Goal: Task Accomplishment & Management: Use online tool/utility

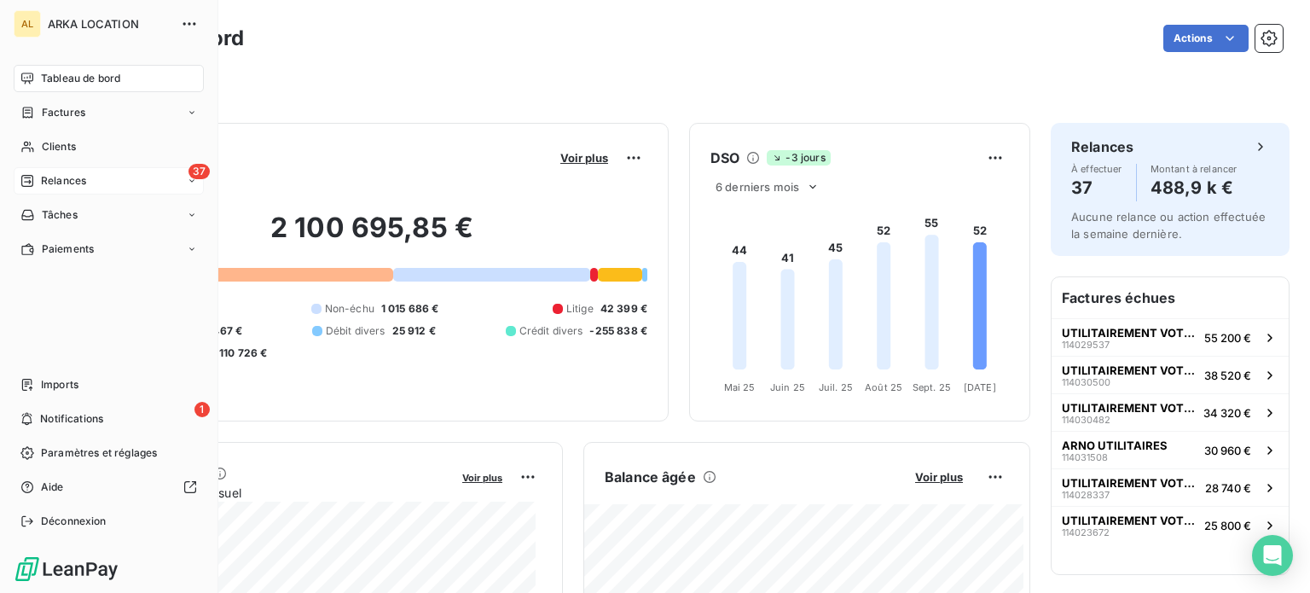
click at [61, 180] on span "Relances" at bounding box center [63, 180] width 45 height 15
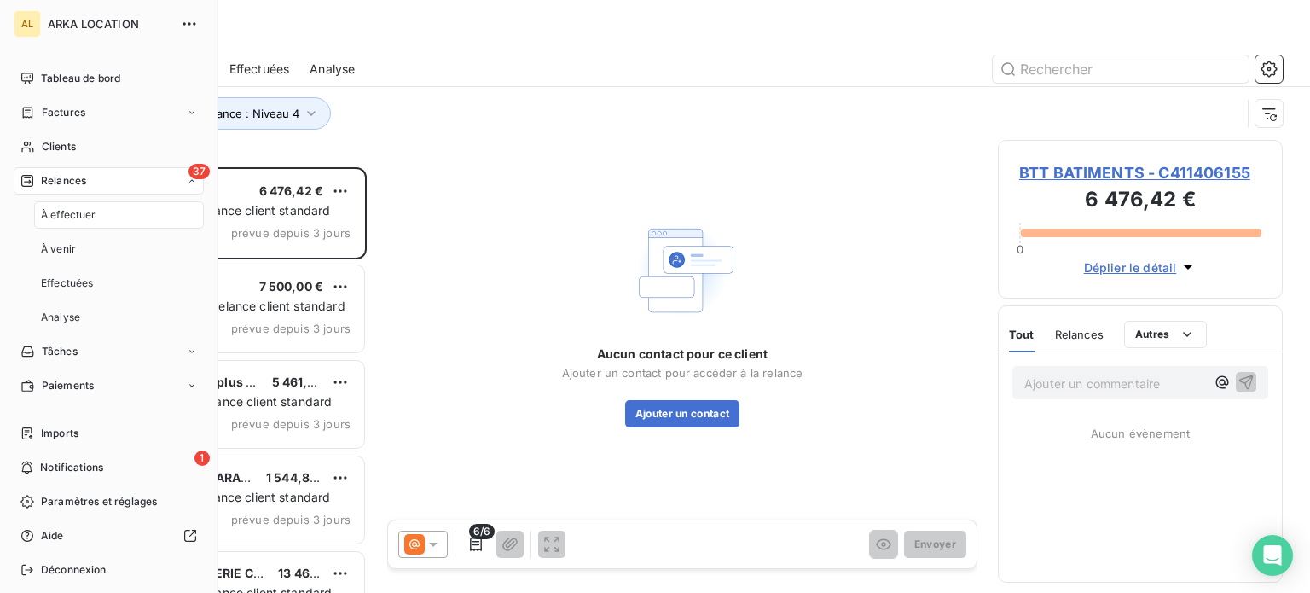
scroll to position [413, 271]
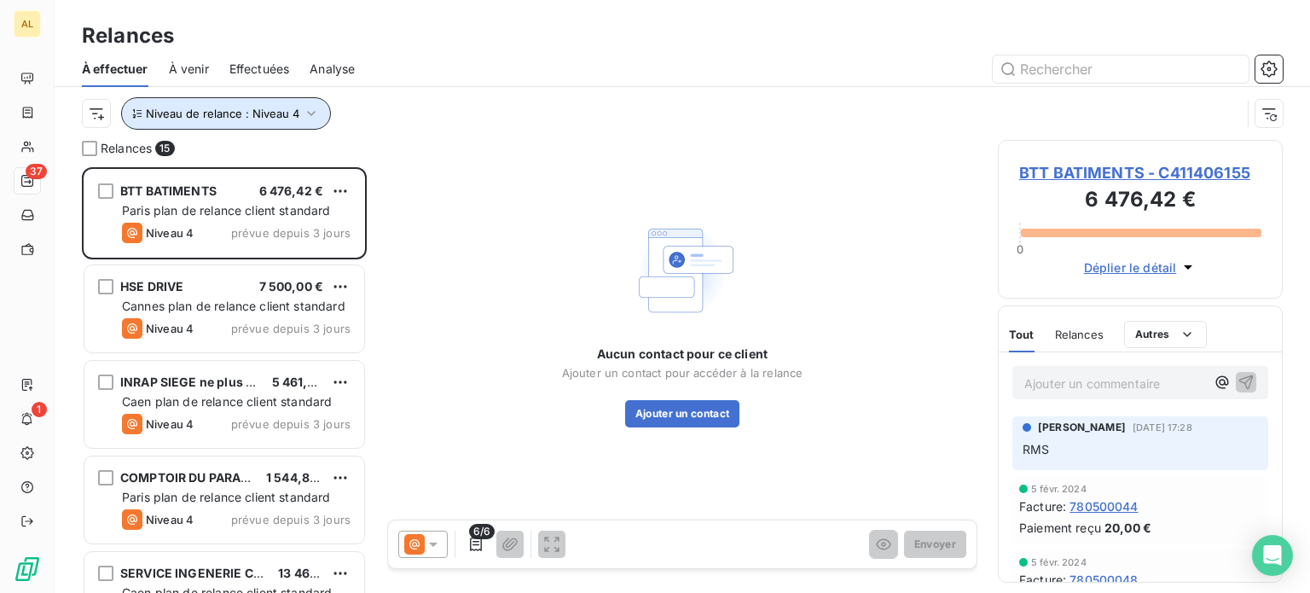
click at [304, 111] on icon "button" at bounding box center [311, 113] width 17 height 17
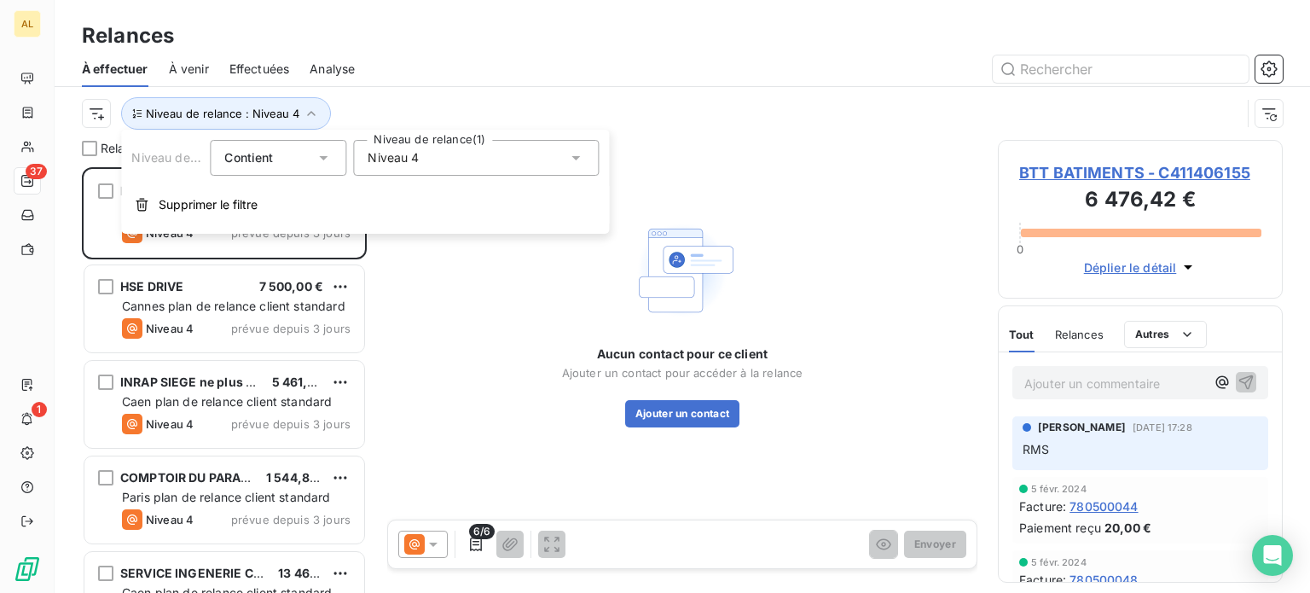
click at [572, 159] on icon at bounding box center [575, 157] width 17 height 17
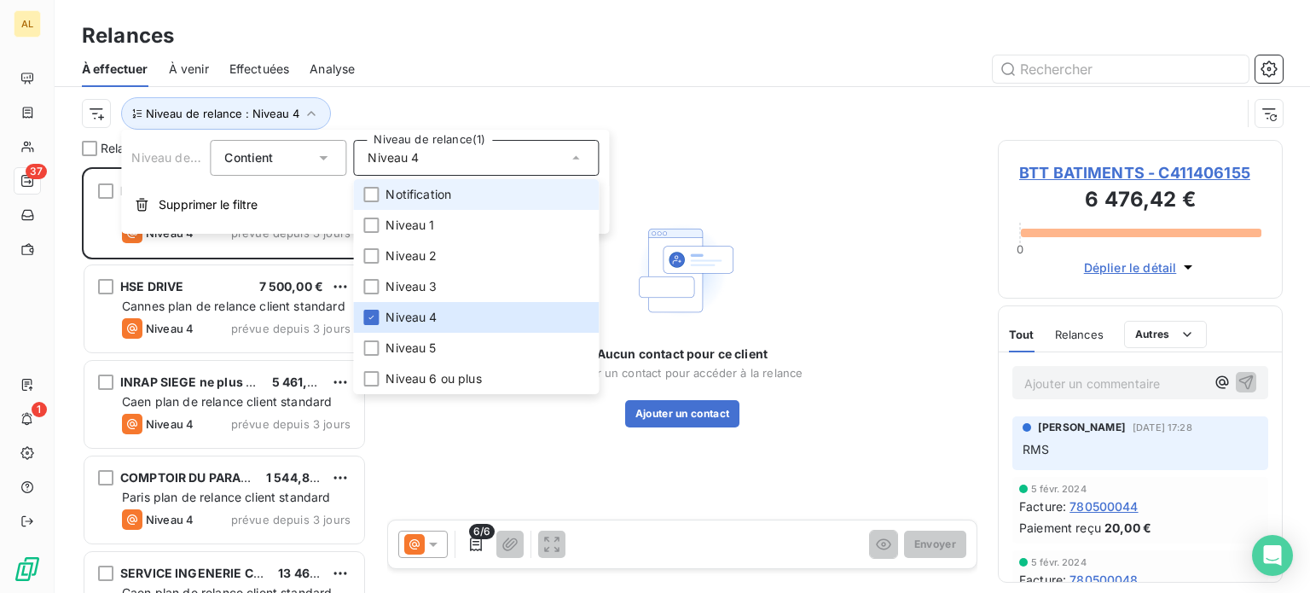
click at [493, 193] on li "Notification" at bounding box center [476, 194] width 246 height 31
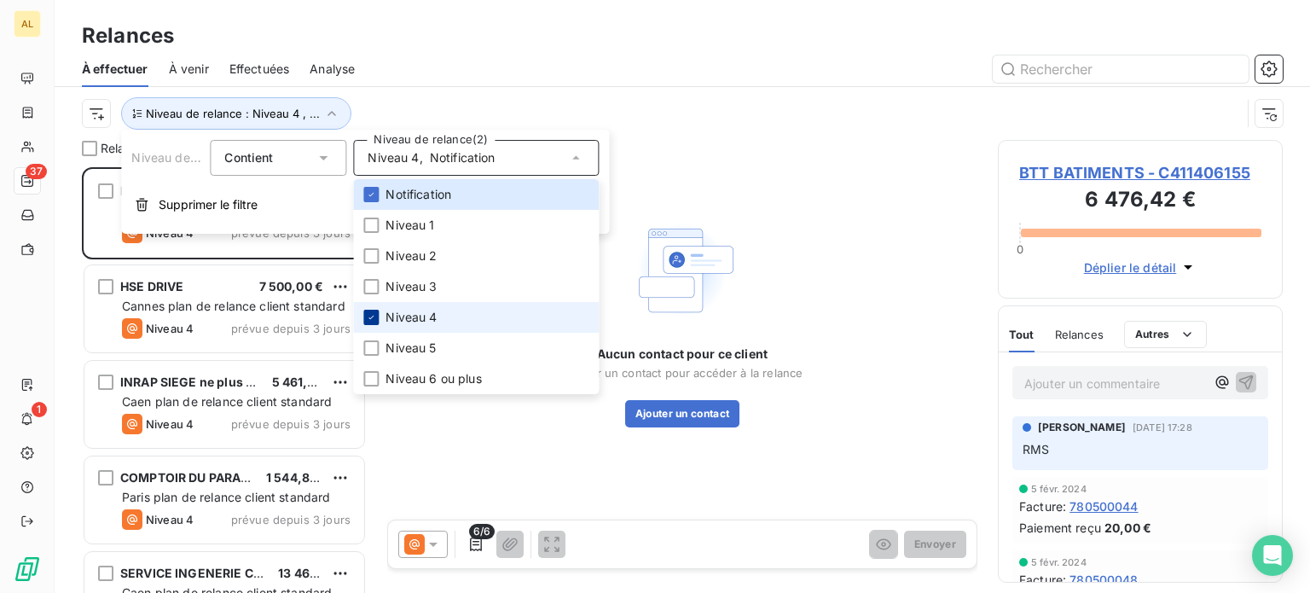
click at [376, 313] on div at bounding box center [370, 317] width 15 height 15
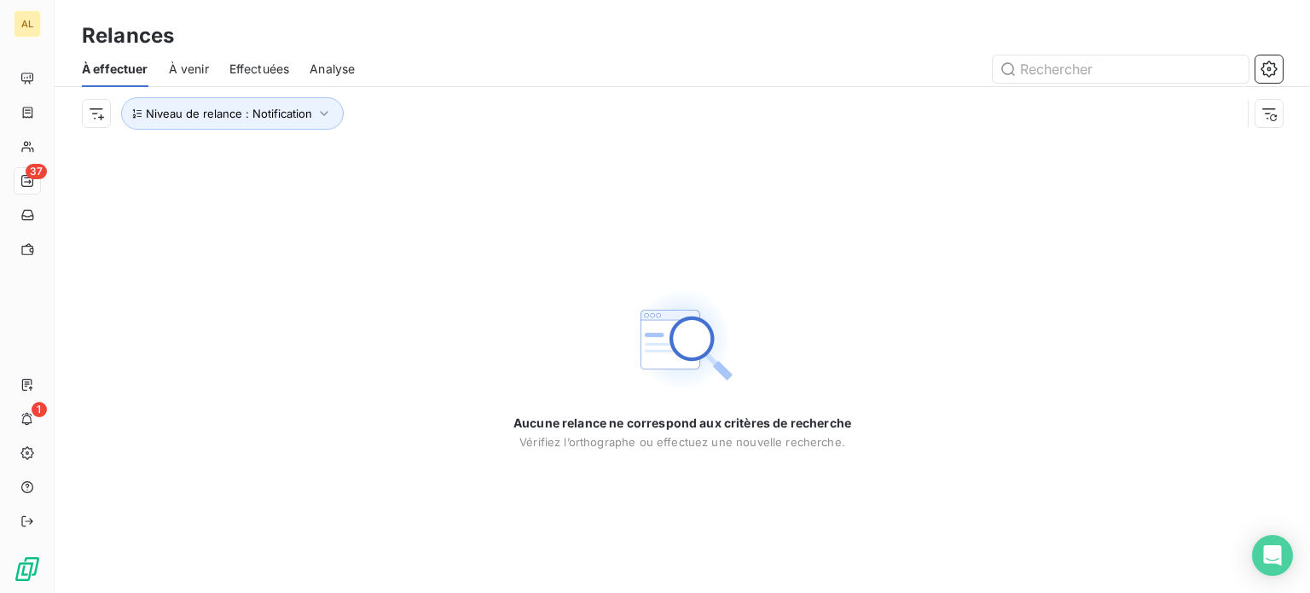
click at [846, 179] on div "Aucune relance ne correspond aux critères de recherche [PERSON_NAME] l’orthogra…" at bounding box center [683, 366] width 1256 height 453
click at [317, 108] on icon "button" at bounding box center [324, 113] width 17 height 17
click at [576, 160] on icon at bounding box center [575, 157] width 17 height 17
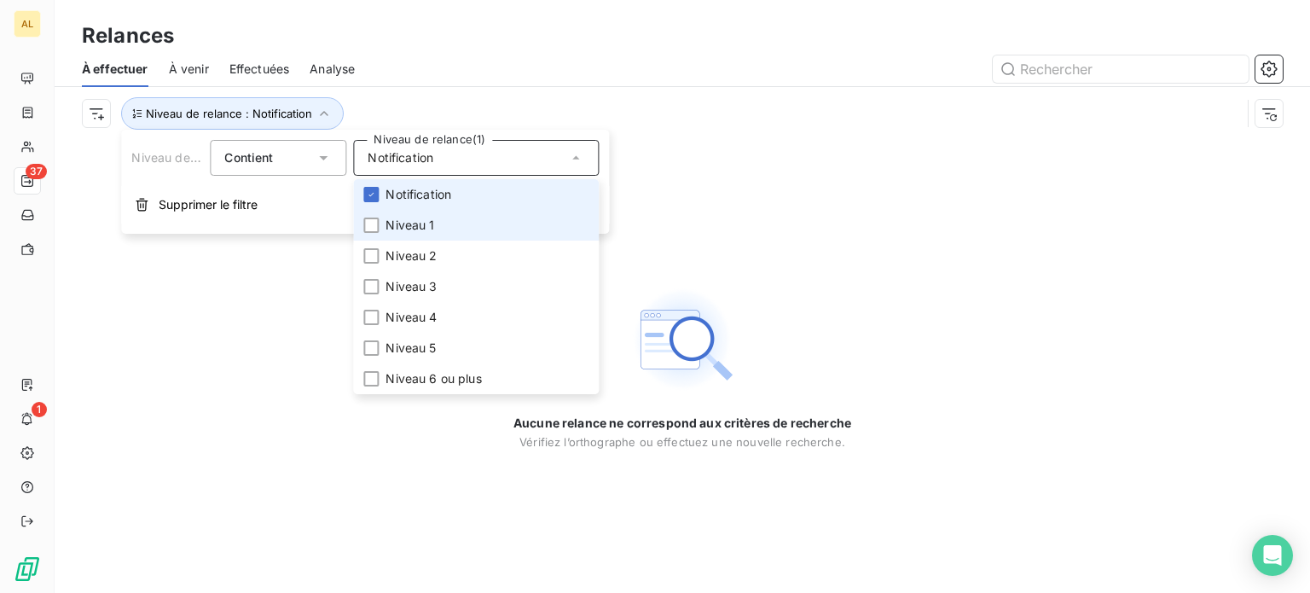
drag, startPoint x: 447, startPoint y: 224, endPoint x: 433, endPoint y: 205, distance: 23.2
click at [447, 224] on li "Niveau 1" at bounding box center [476, 225] width 246 height 31
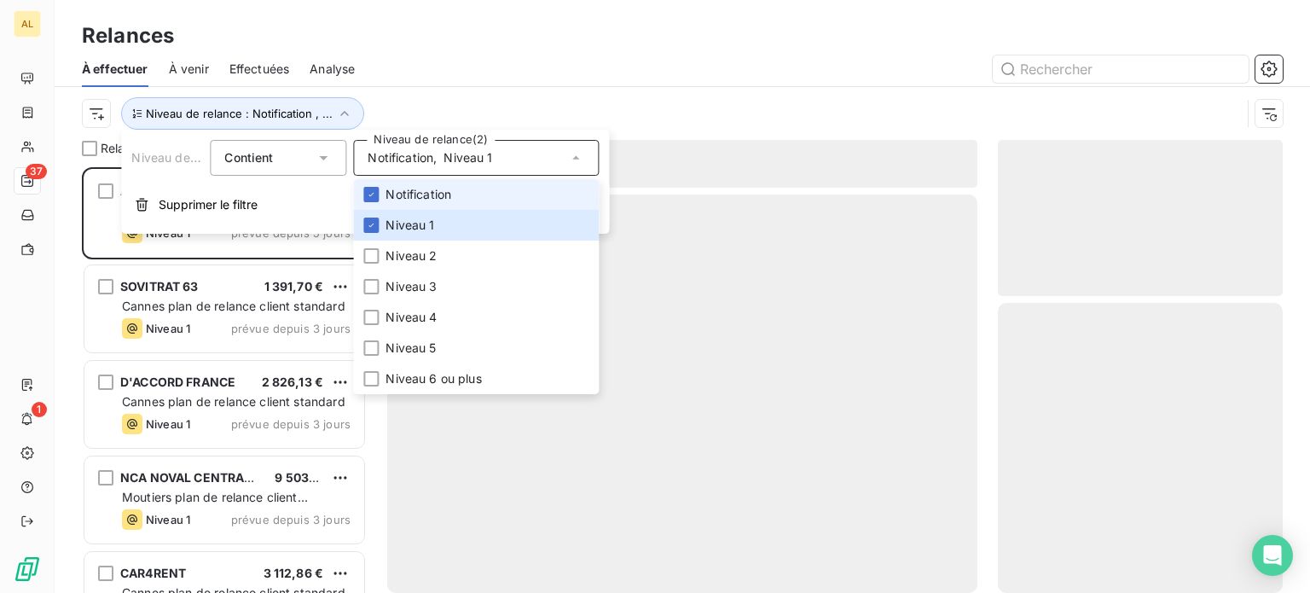
scroll to position [413, 271]
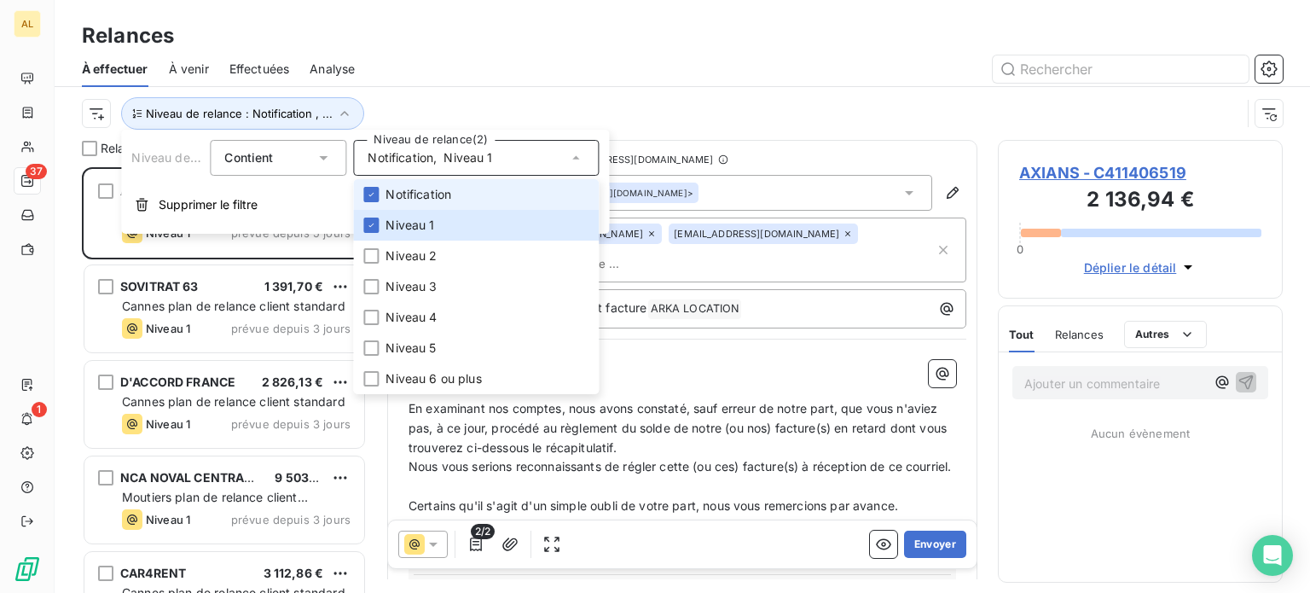
click at [427, 190] on span "Notification" at bounding box center [419, 194] width 66 height 17
click at [716, 102] on div "Niveau de relance : Niveau 1" at bounding box center [661, 113] width 1159 height 32
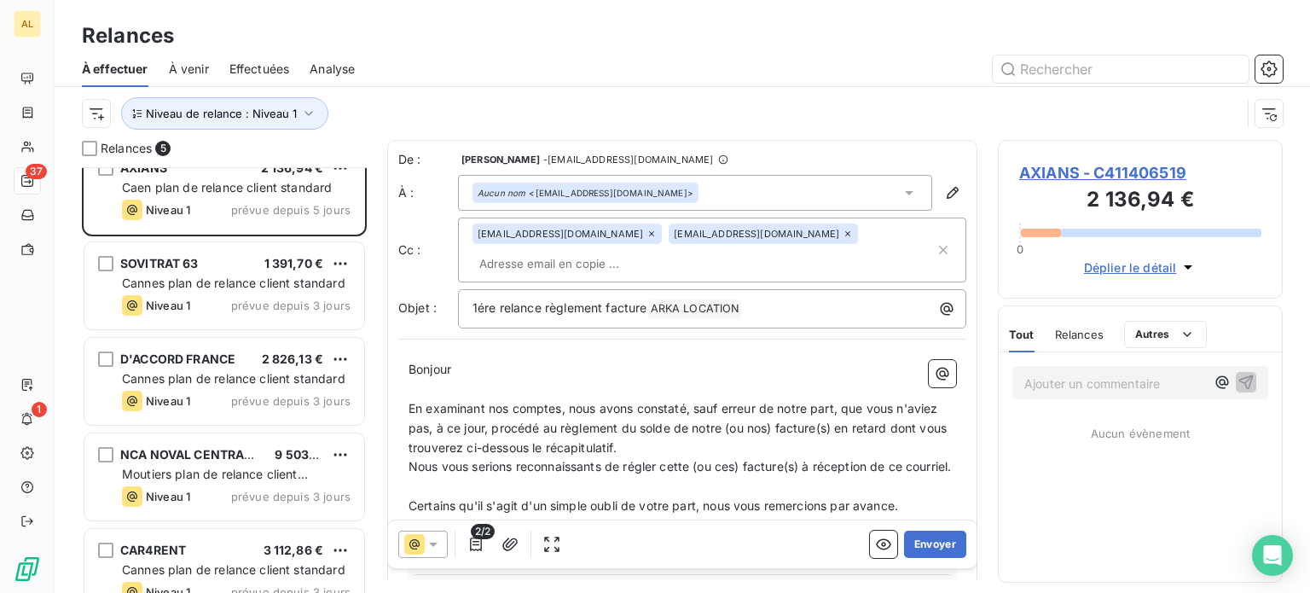
scroll to position [0, 0]
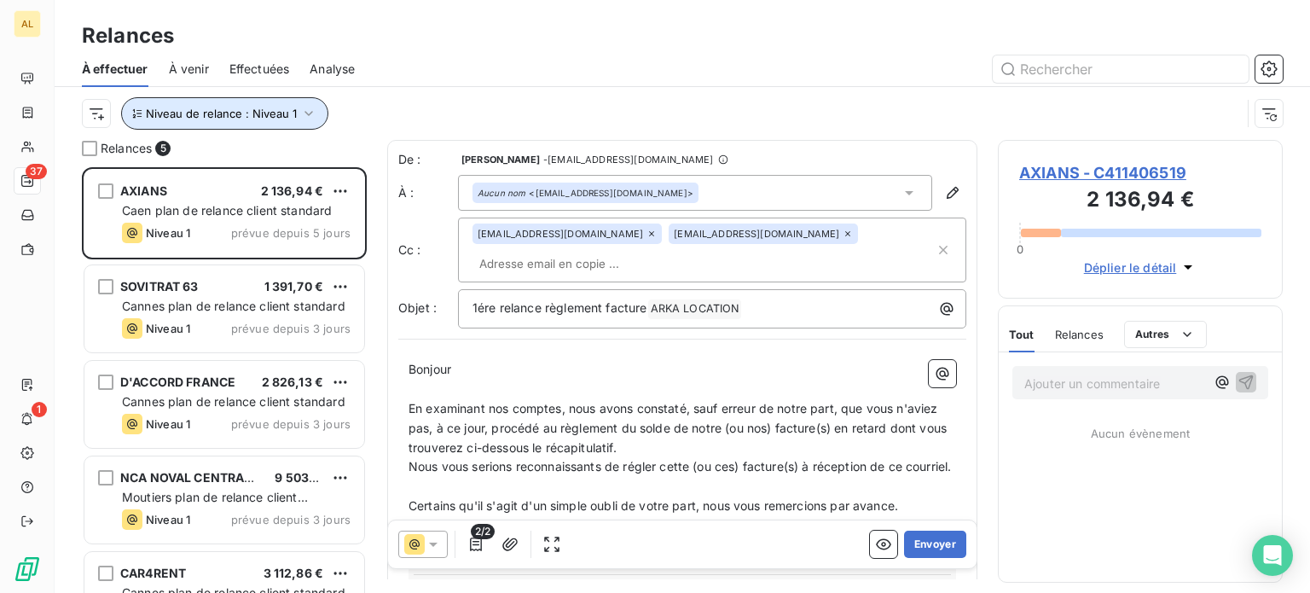
click at [305, 112] on icon "button" at bounding box center [309, 113] width 9 height 5
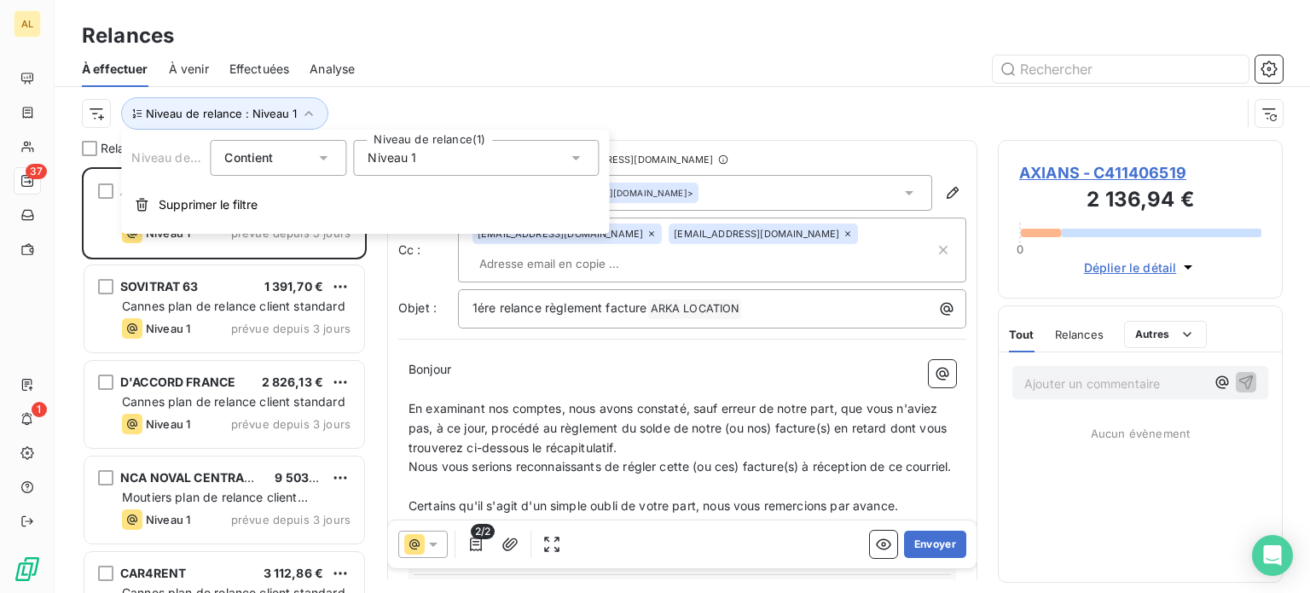
click at [576, 160] on icon at bounding box center [575, 157] width 17 height 17
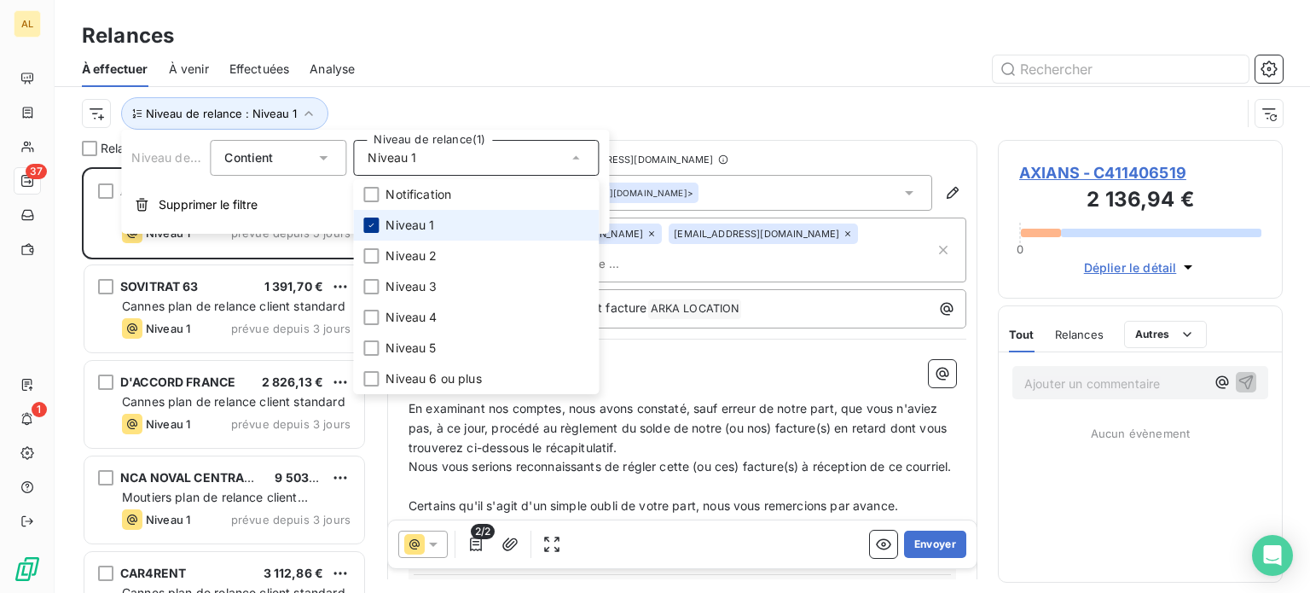
click at [374, 222] on icon at bounding box center [371, 225] width 10 height 10
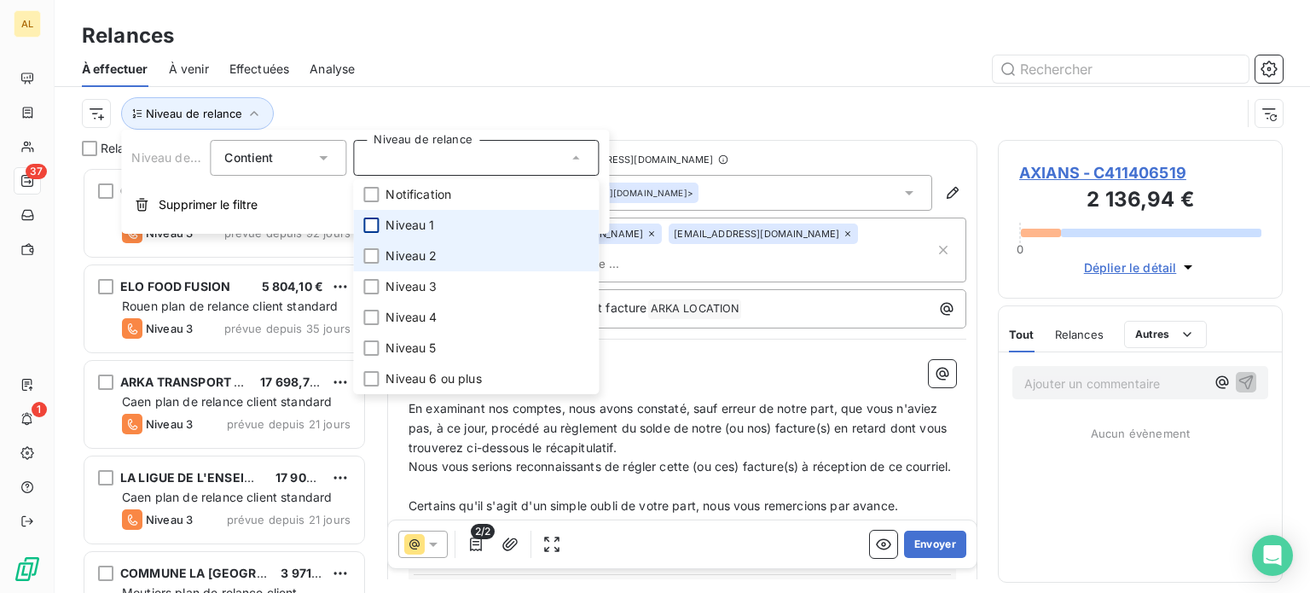
scroll to position [413, 271]
click at [369, 252] on div at bounding box center [370, 255] width 15 height 15
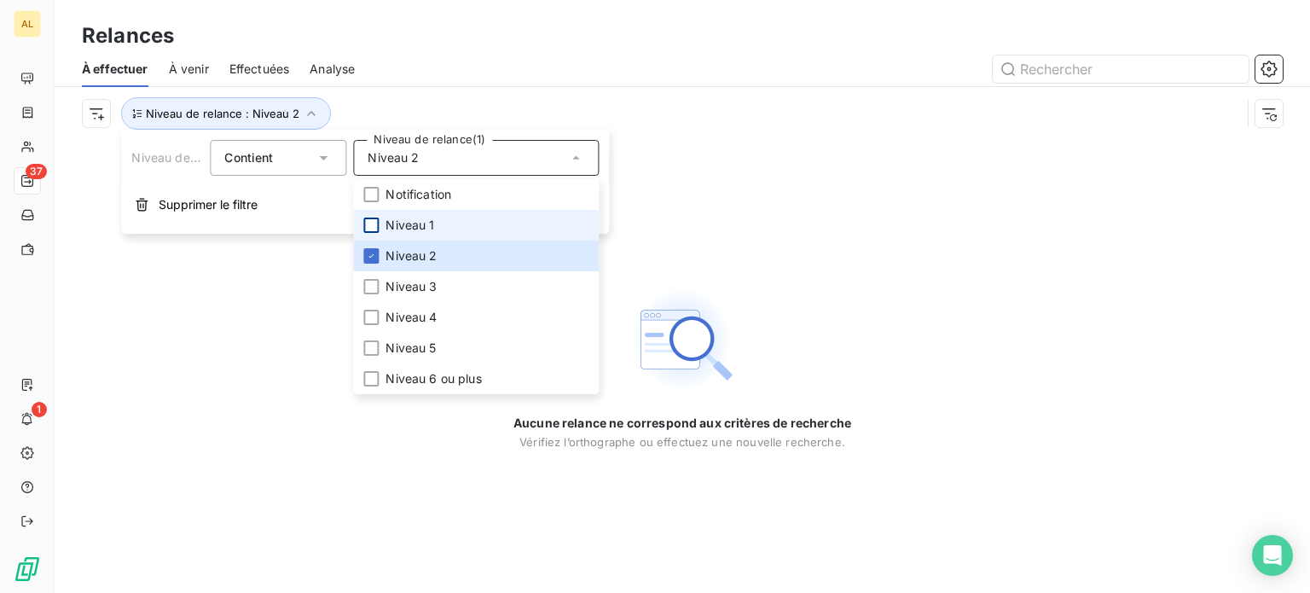
click at [747, 225] on div "Aucune relance ne correspond aux critères de recherche [PERSON_NAME] l’orthogra…" at bounding box center [683, 366] width 1256 height 453
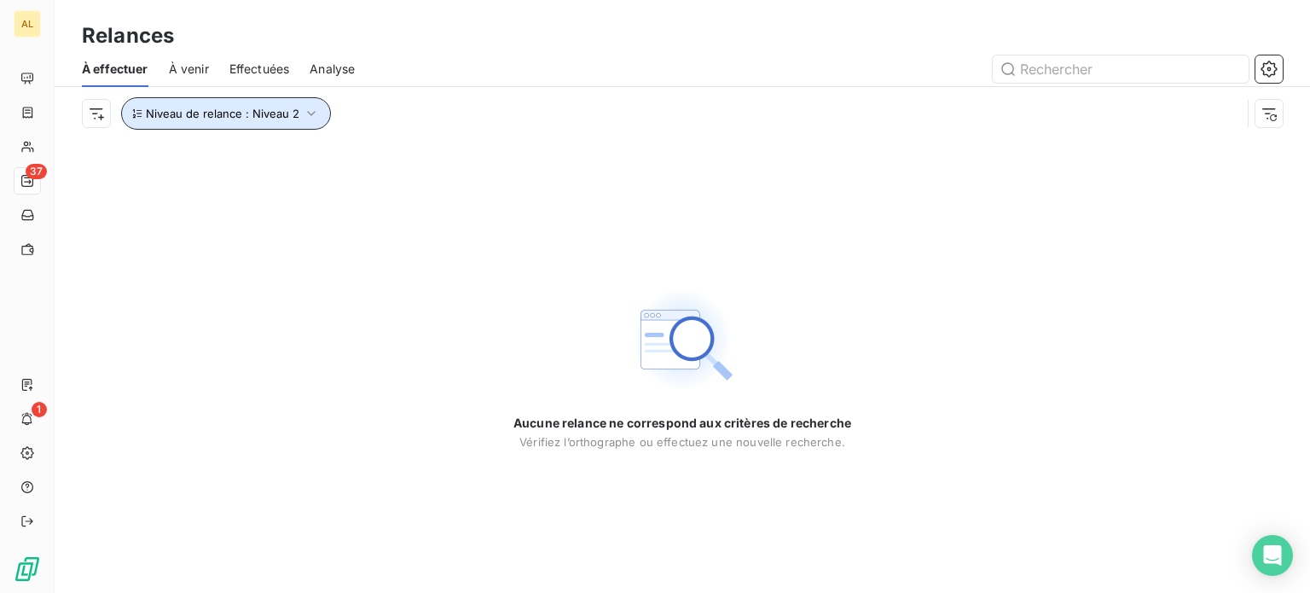
click at [313, 117] on icon "button" at bounding box center [311, 113] width 17 height 17
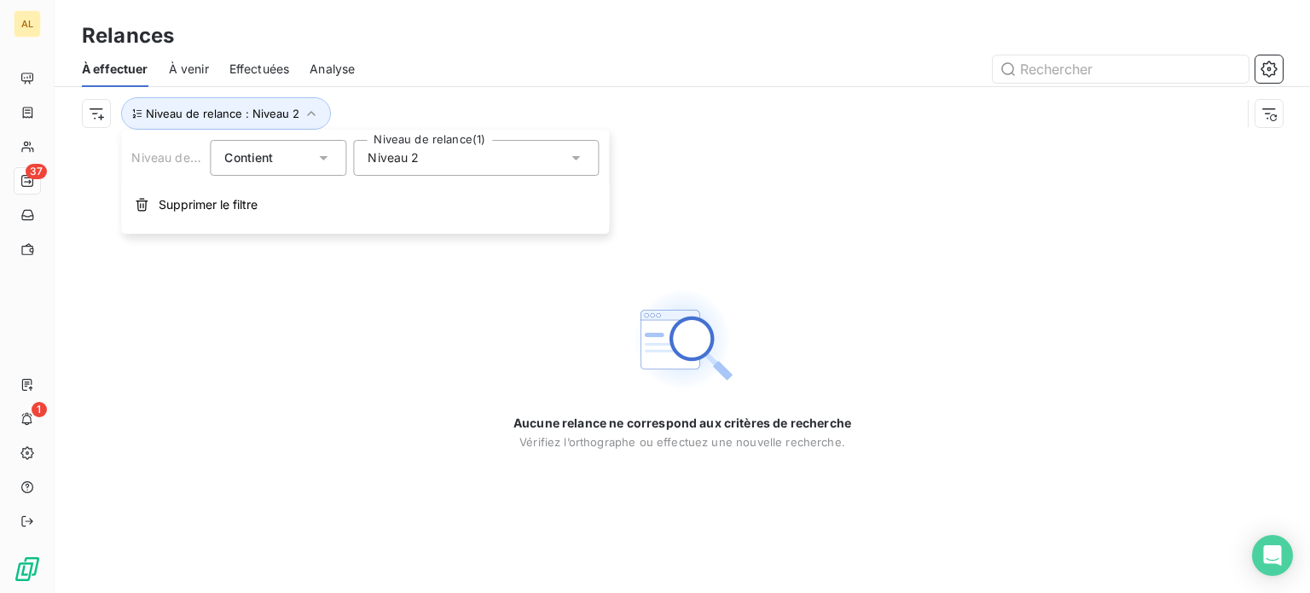
click at [583, 159] on div "Niveau 2" at bounding box center [476, 158] width 246 height 36
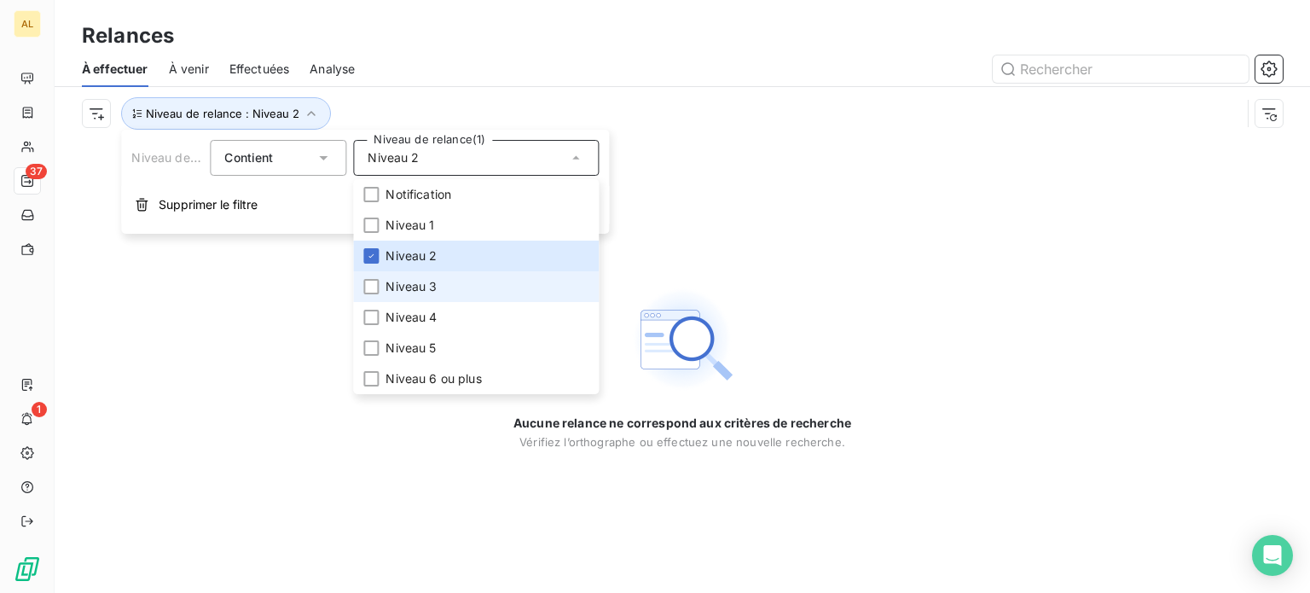
click at [427, 288] on span "Niveau 3" at bounding box center [411, 286] width 51 height 17
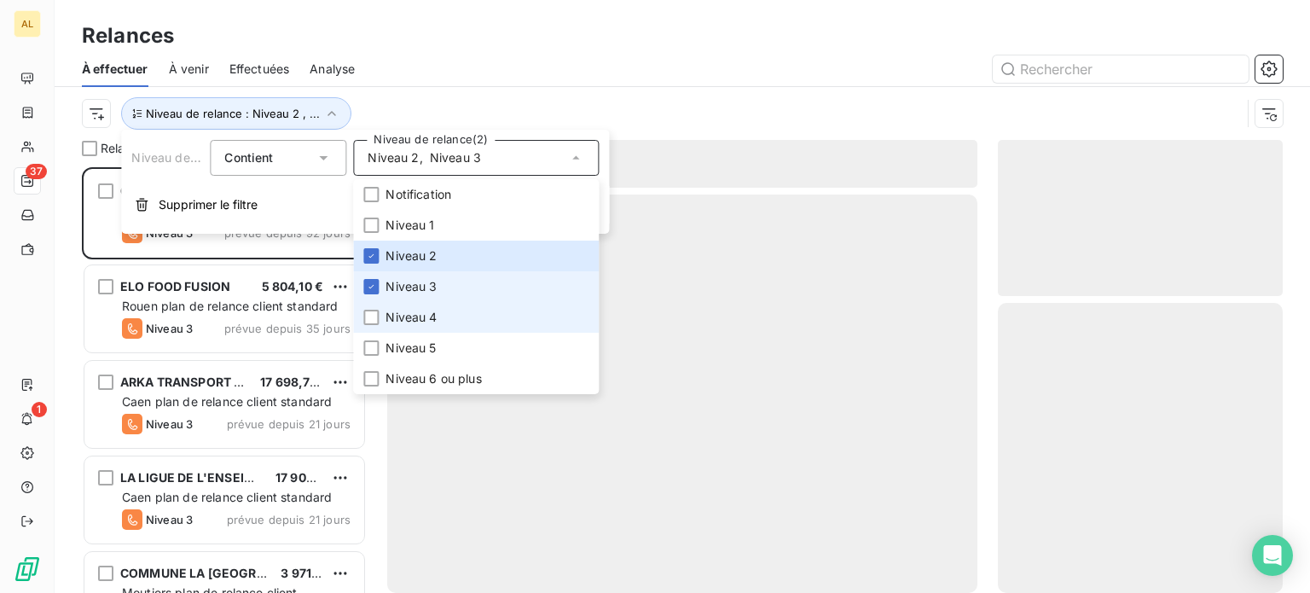
scroll to position [413, 271]
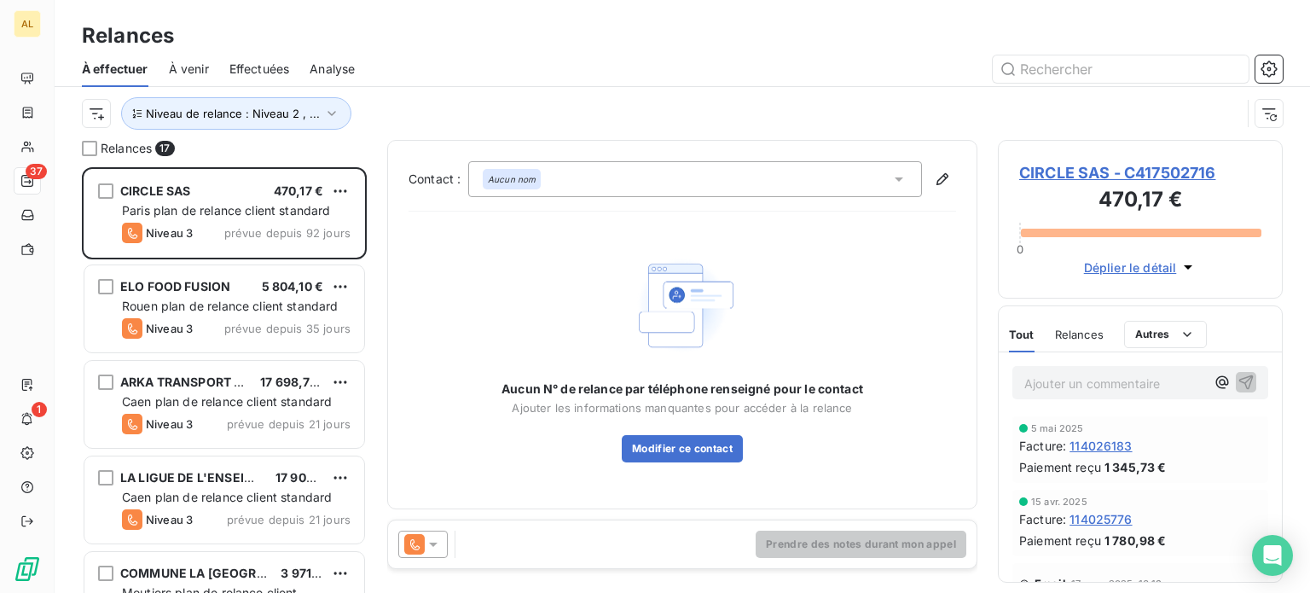
click at [781, 131] on div "Niveau de relance : Niveau 2 , ..." at bounding box center [682, 113] width 1201 height 53
click at [323, 115] on icon "button" at bounding box center [331, 113] width 17 height 17
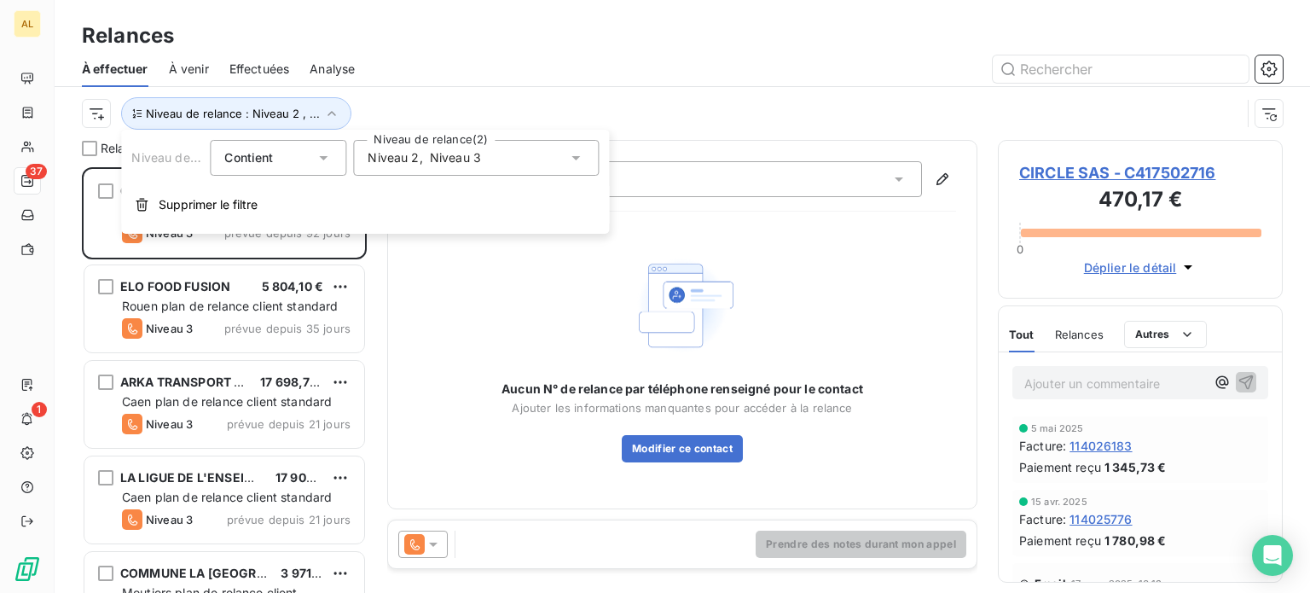
click at [579, 156] on icon at bounding box center [576, 158] width 9 height 4
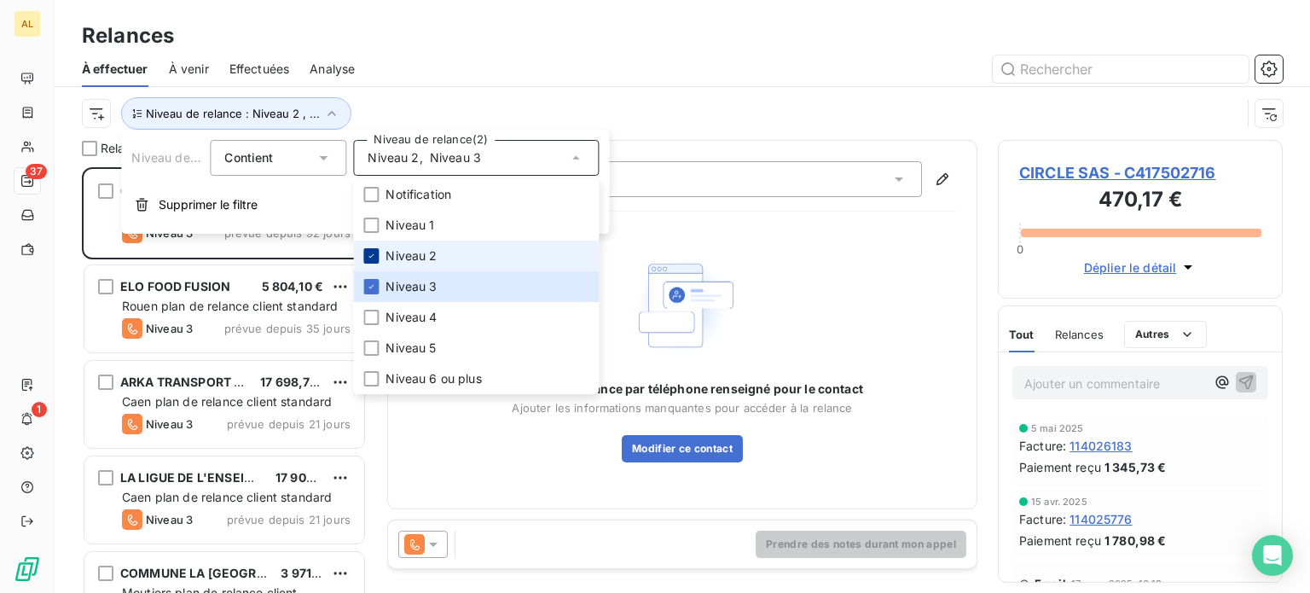
click at [371, 254] on icon at bounding box center [371, 256] width 10 height 10
click at [728, 122] on div "Niveau de relance : Niveau 3" at bounding box center [661, 113] width 1159 height 32
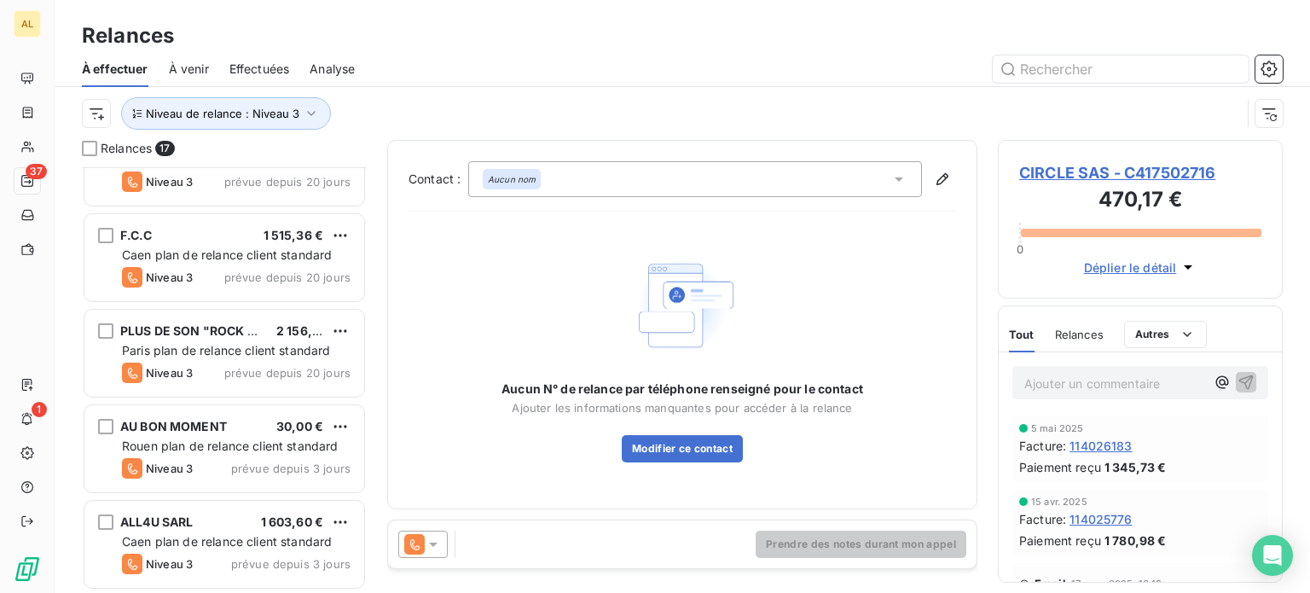
scroll to position [857, 0]
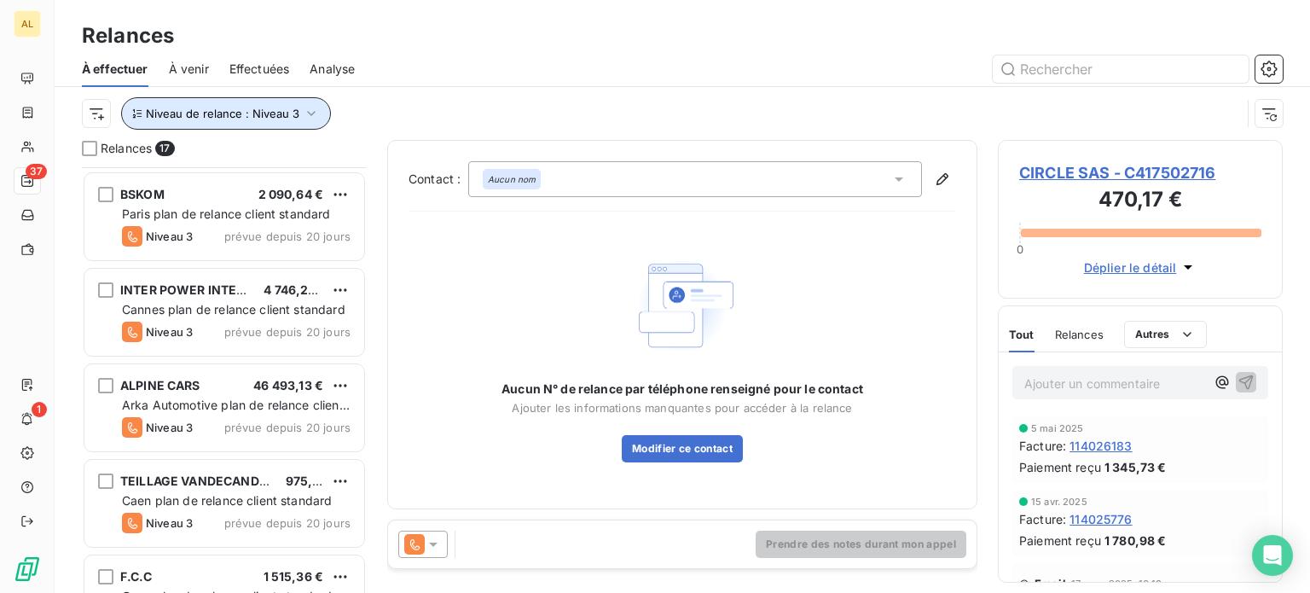
click at [312, 108] on icon "button" at bounding box center [311, 113] width 17 height 17
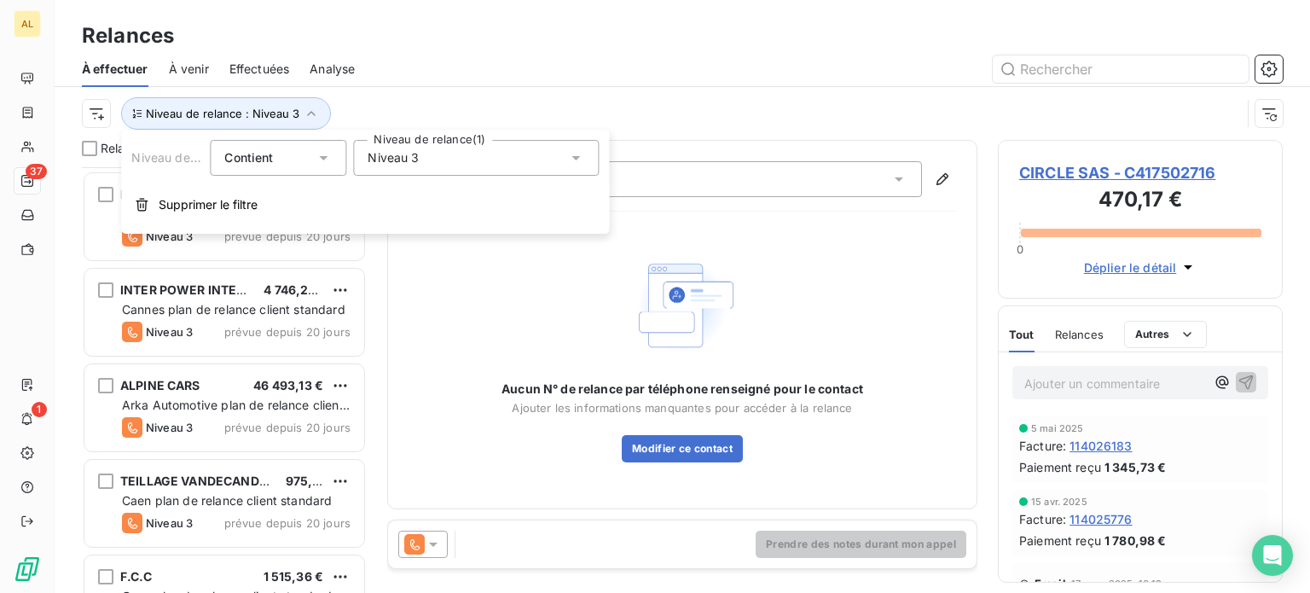
click at [581, 156] on icon at bounding box center [575, 157] width 17 height 17
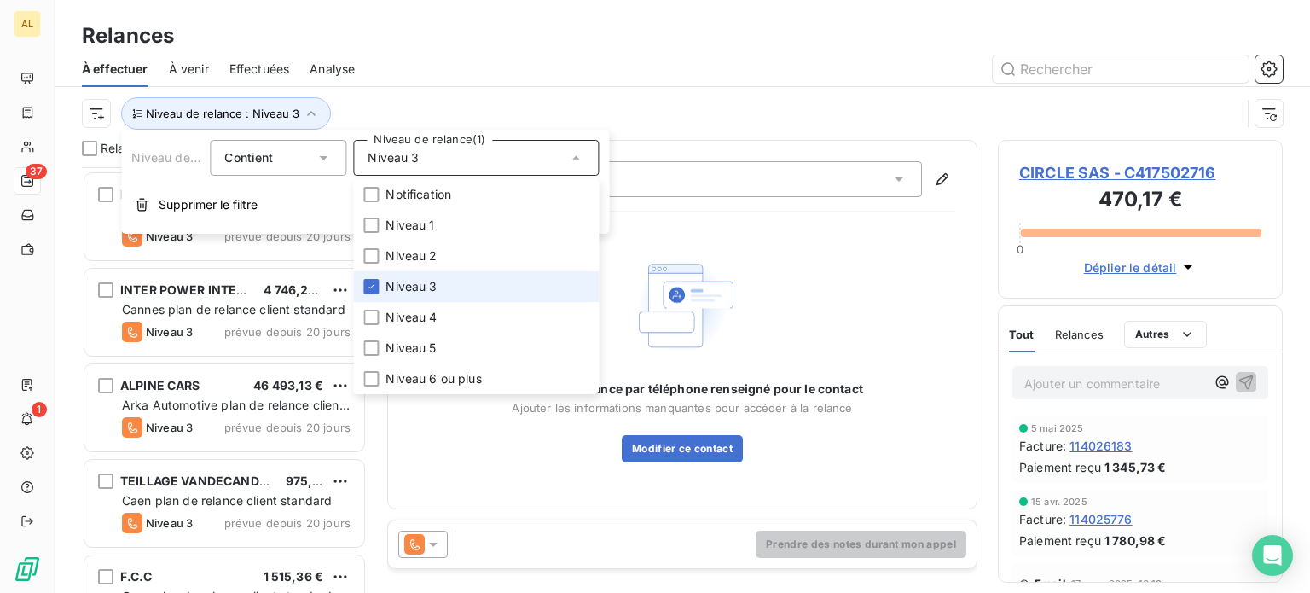
click at [369, 276] on li "Niveau 3" at bounding box center [476, 286] width 246 height 31
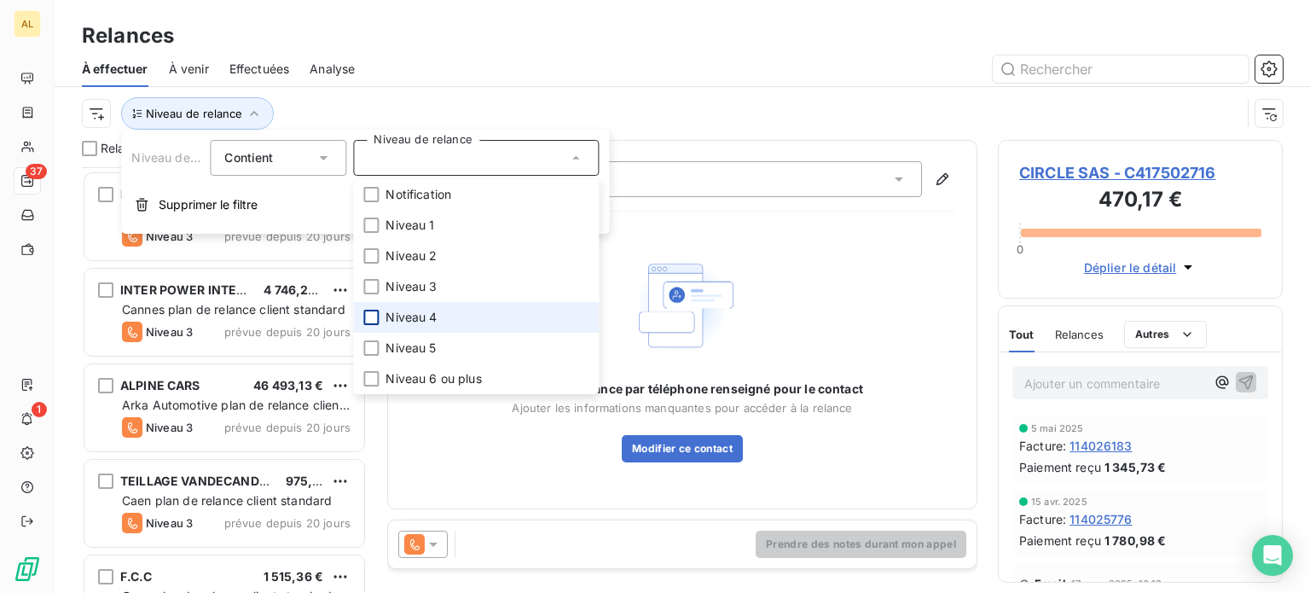
click at [371, 312] on div at bounding box center [370, 317] width 15 height 15
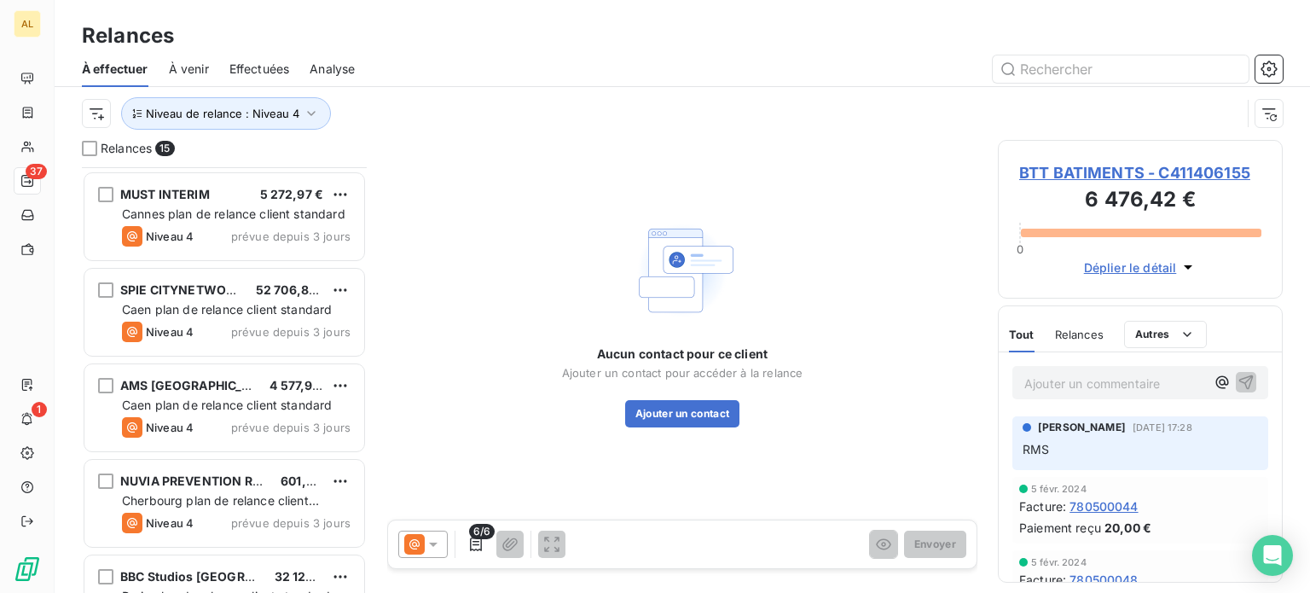
click at [756, 160] on div "Aucun contact pour ce client Ajouter un contact pour accéder à la relance Ajout…" at bounding box center [682, 321] width 590 height 363
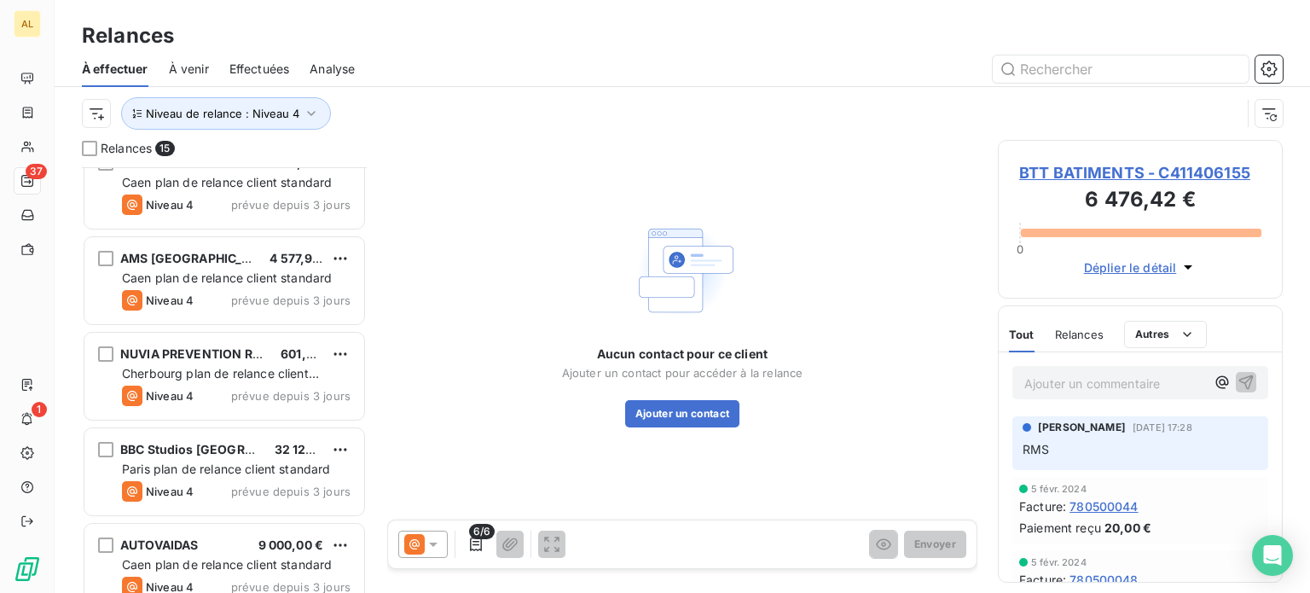
scroll to position [1007, 0]
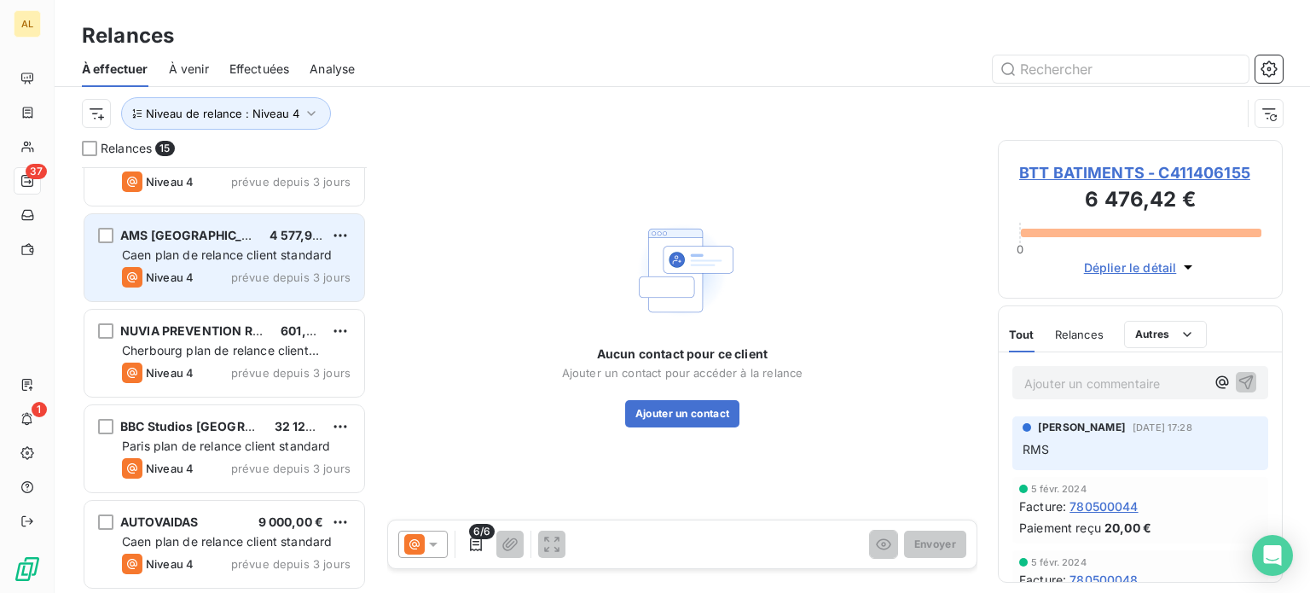
click at [239, 253] on span "Caen plan de relance client standard" at bounding box center [227, 254] width 210 height 15
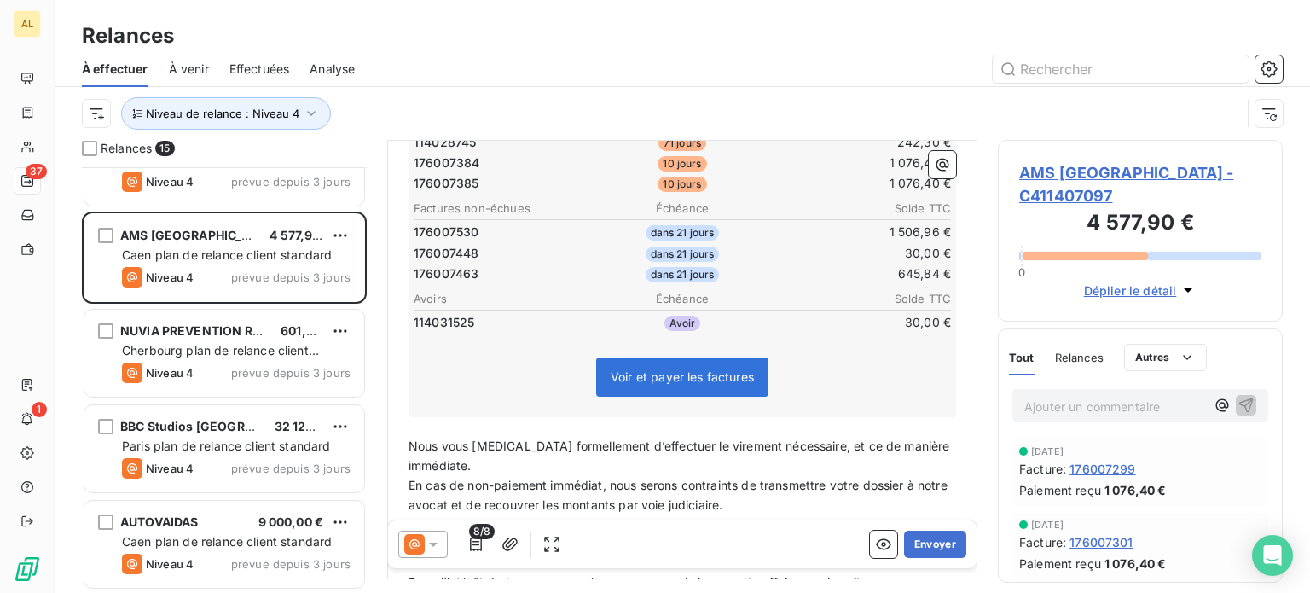
scroll to position [405, 0]
